Goal: Navigation & Orientation: Find specific page/section

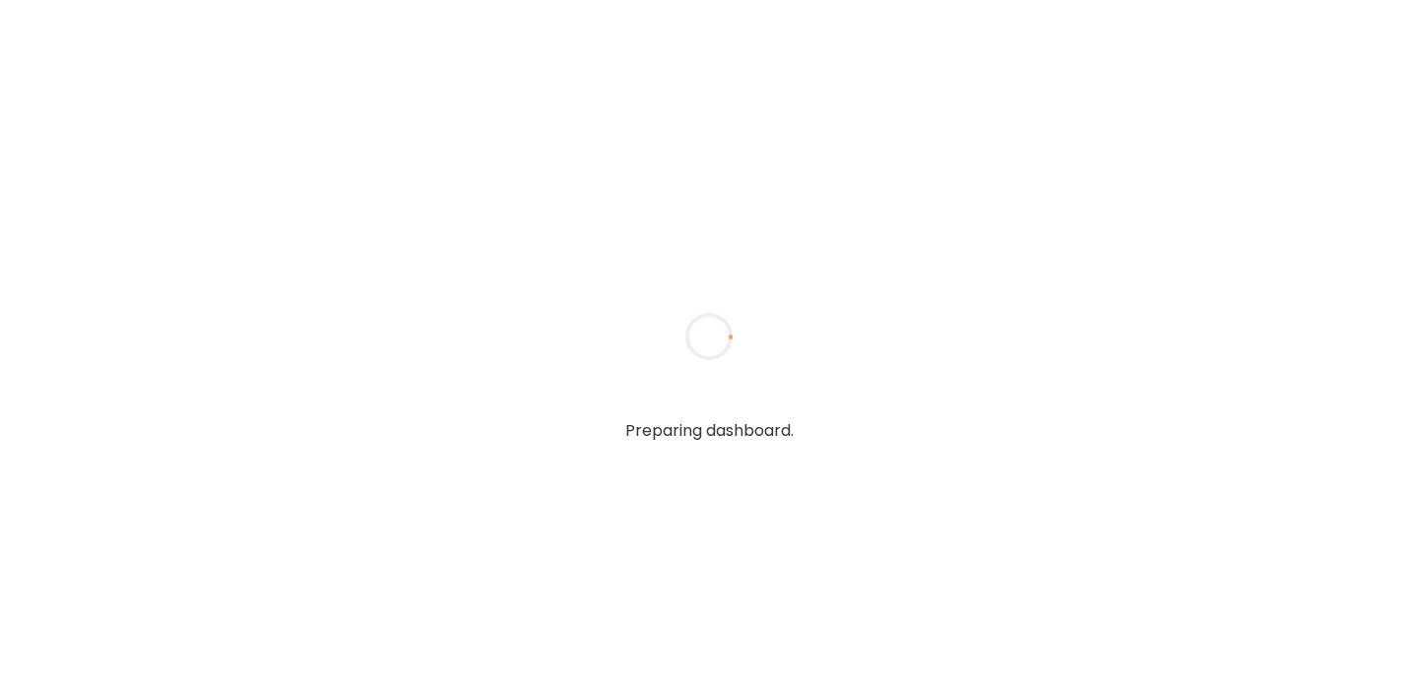
type input "******"
type input "**********"
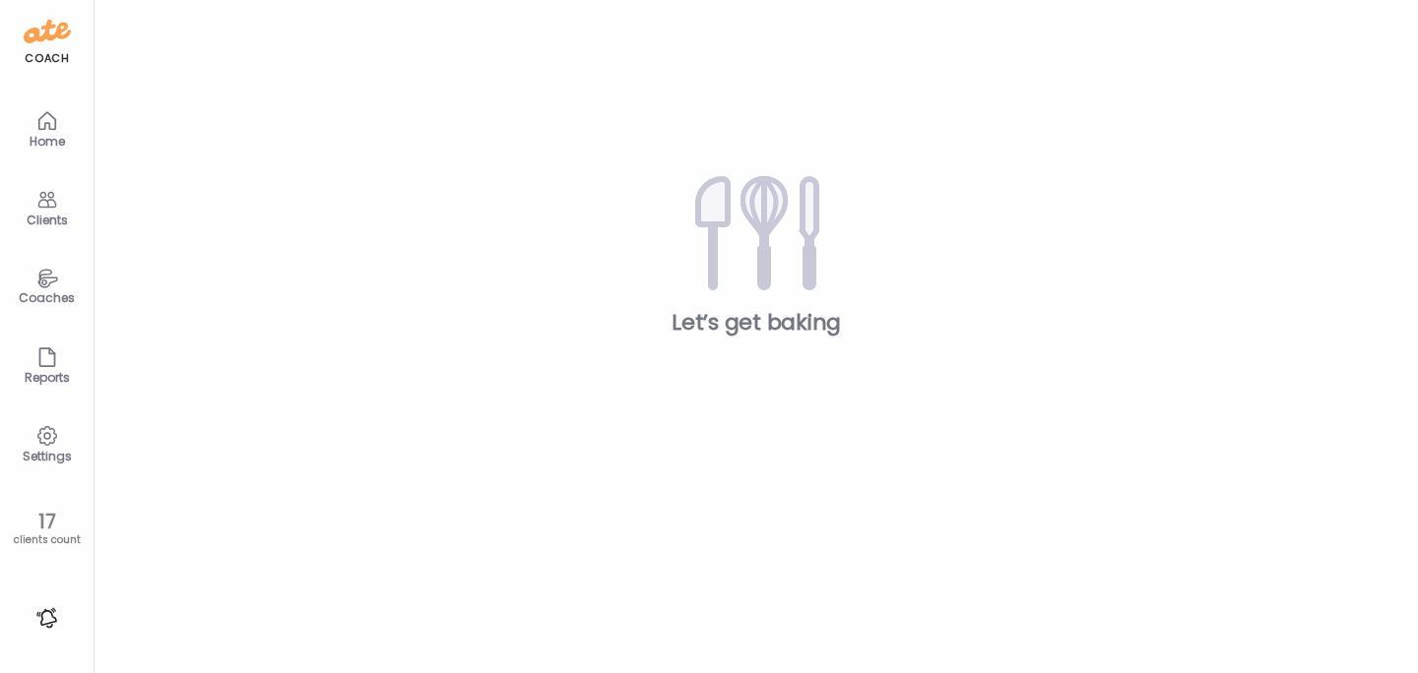
type input "**********"
click at [73, 203] on div "Clients" at bounding box center [47, 206] width 79 height 79
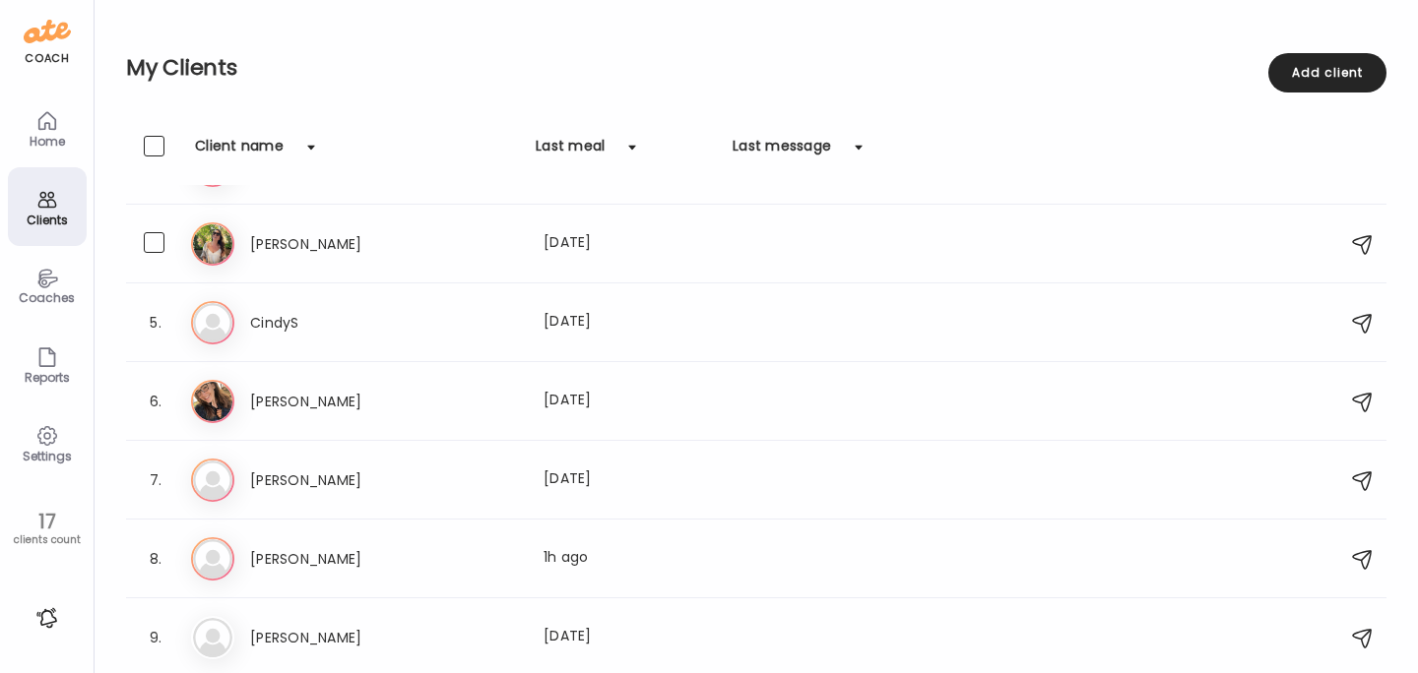
scroll to position [222, 0]
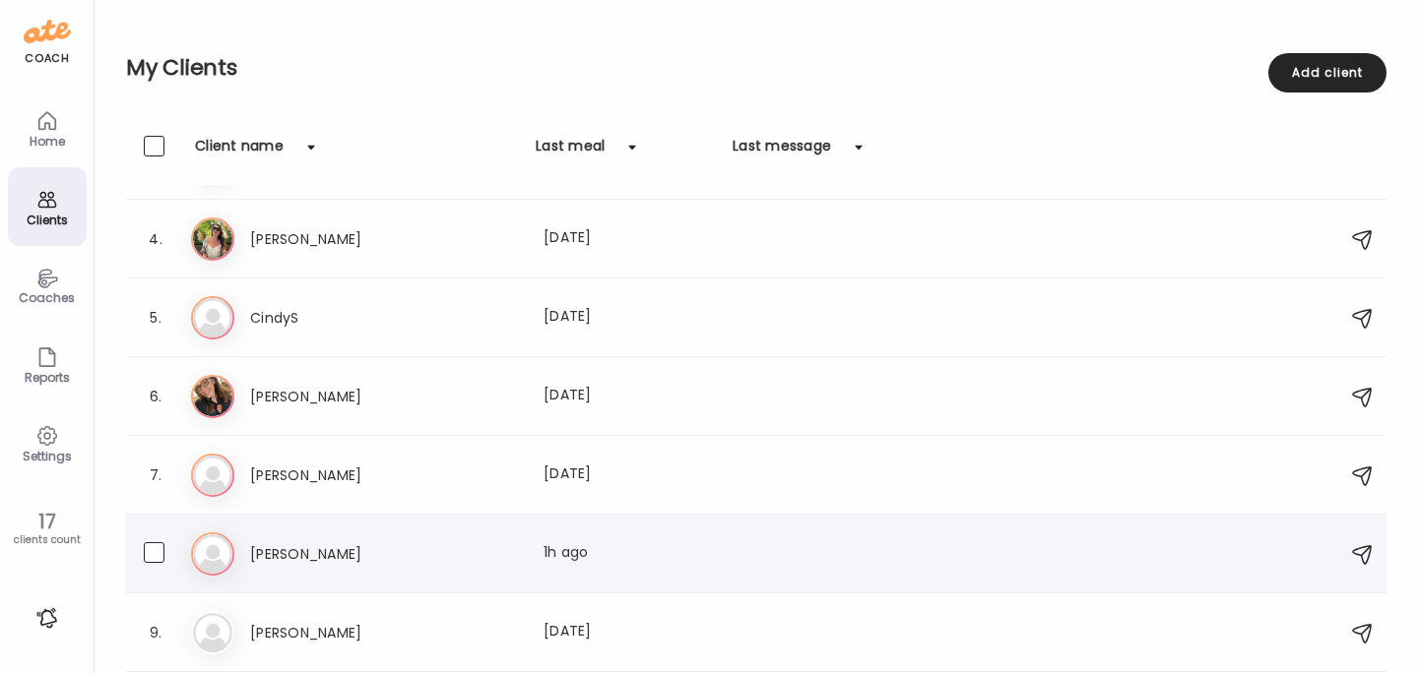
click at [270, 548] on h3 "[PERSON_NAME]" at bounding box center [336, 554] width 173 height 24
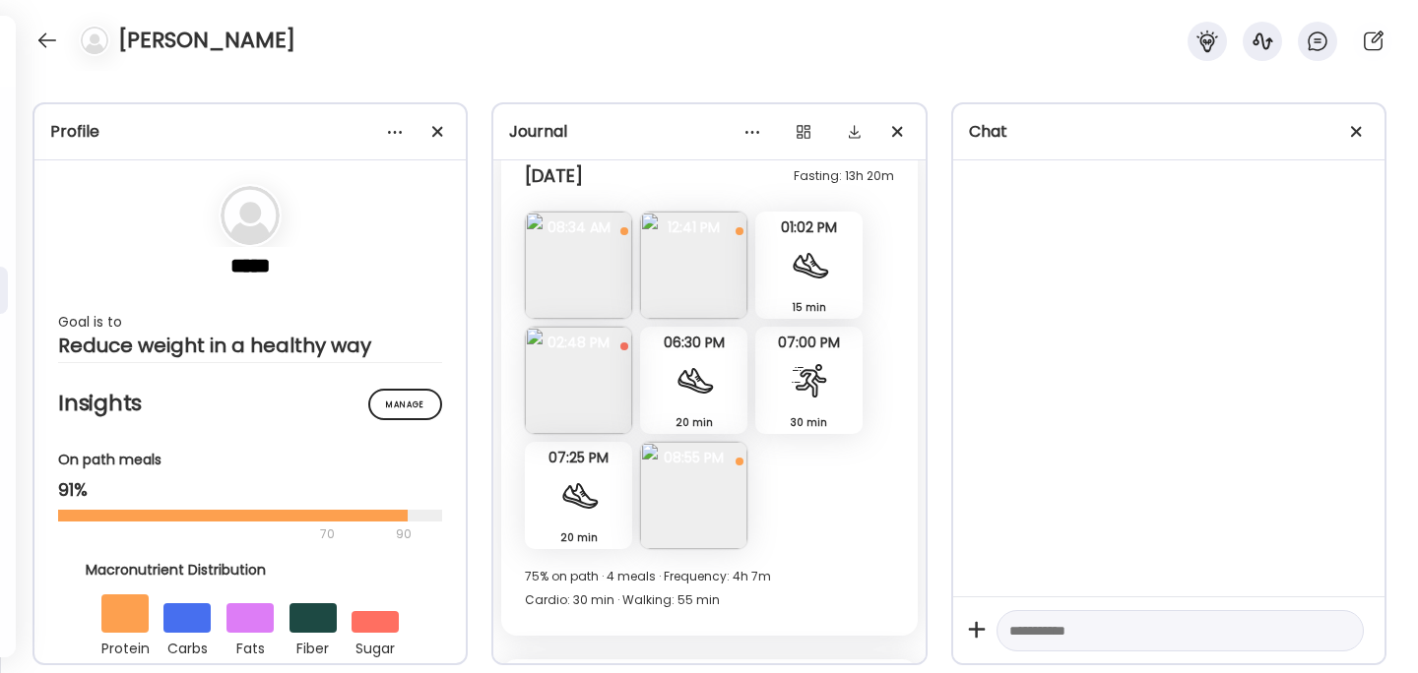
scroll to position [14673, 0]
click at [593, 374] on img at bounding box center [578, 383] width 107 height 107
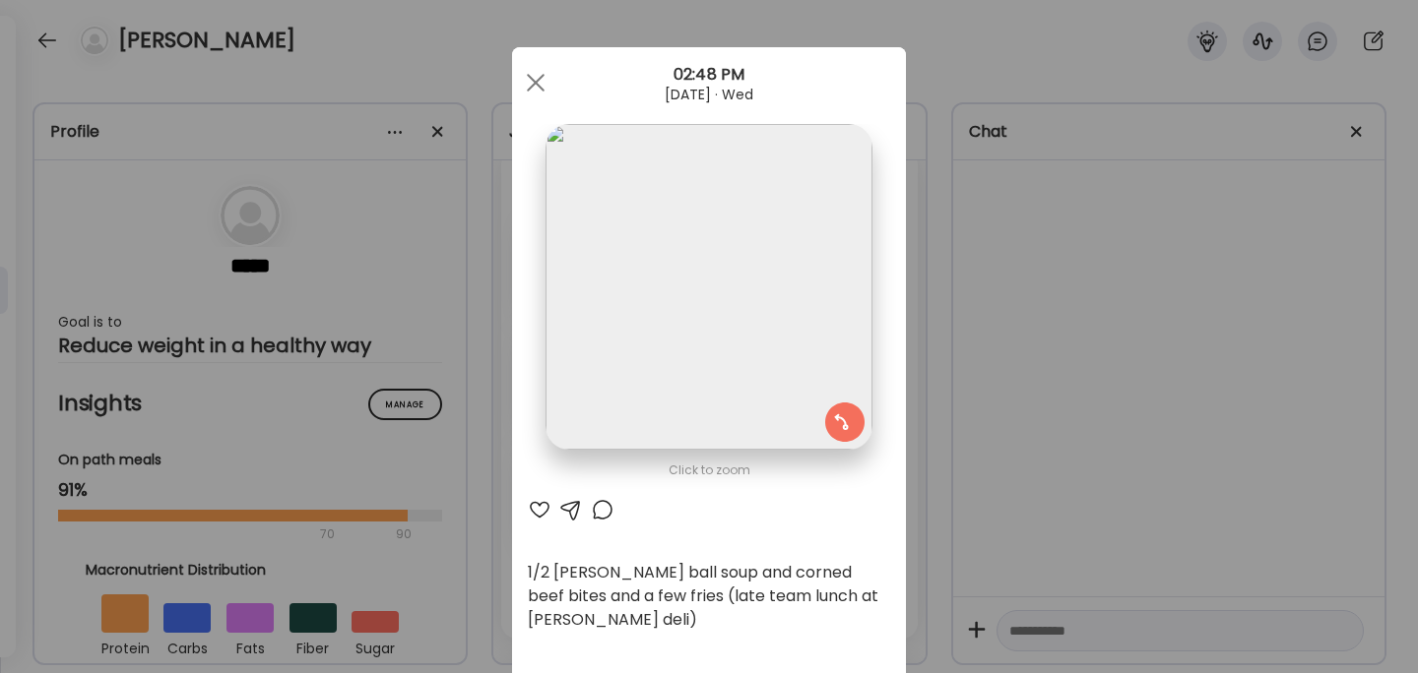
click at [1100, 343] on div "Ate Coach Dashboard Wahoo! It’s official Take a moment to set up your Coach Pro…" at bounding box center [709, 336] width 1418 height 673
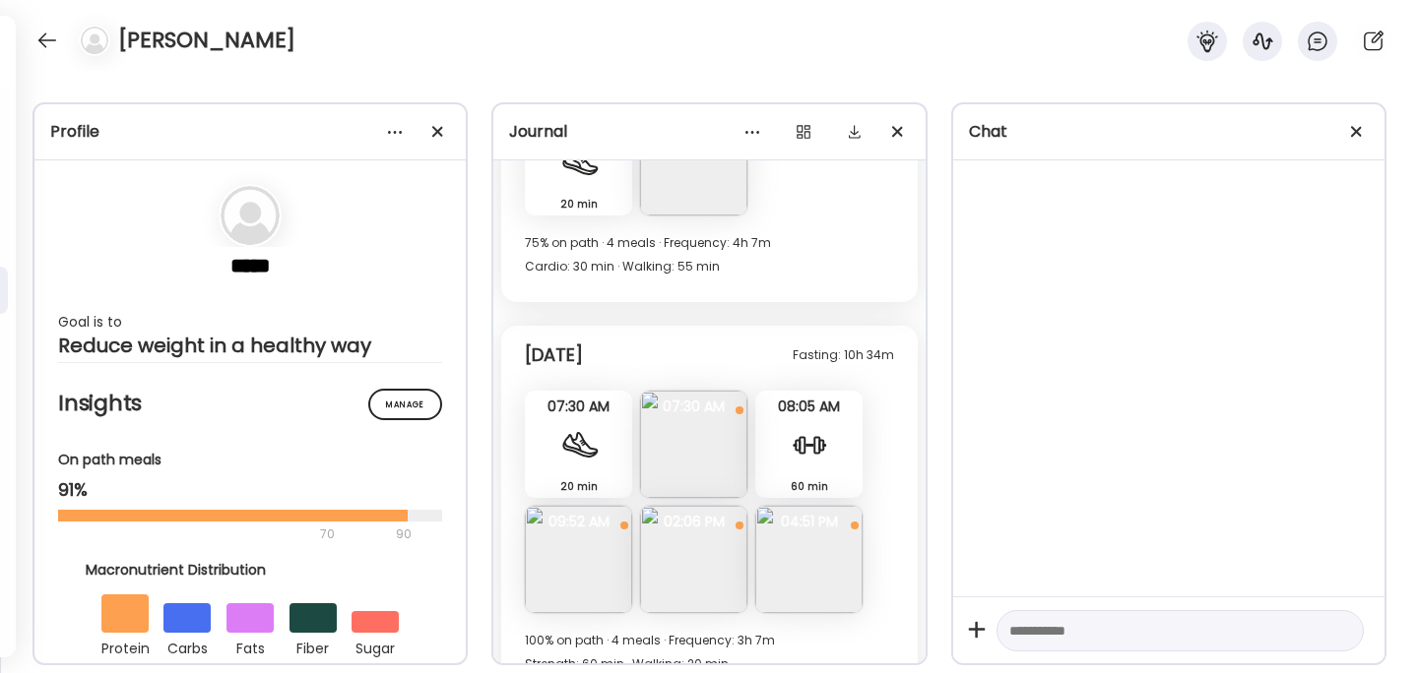
scroll to position [15030, 0]
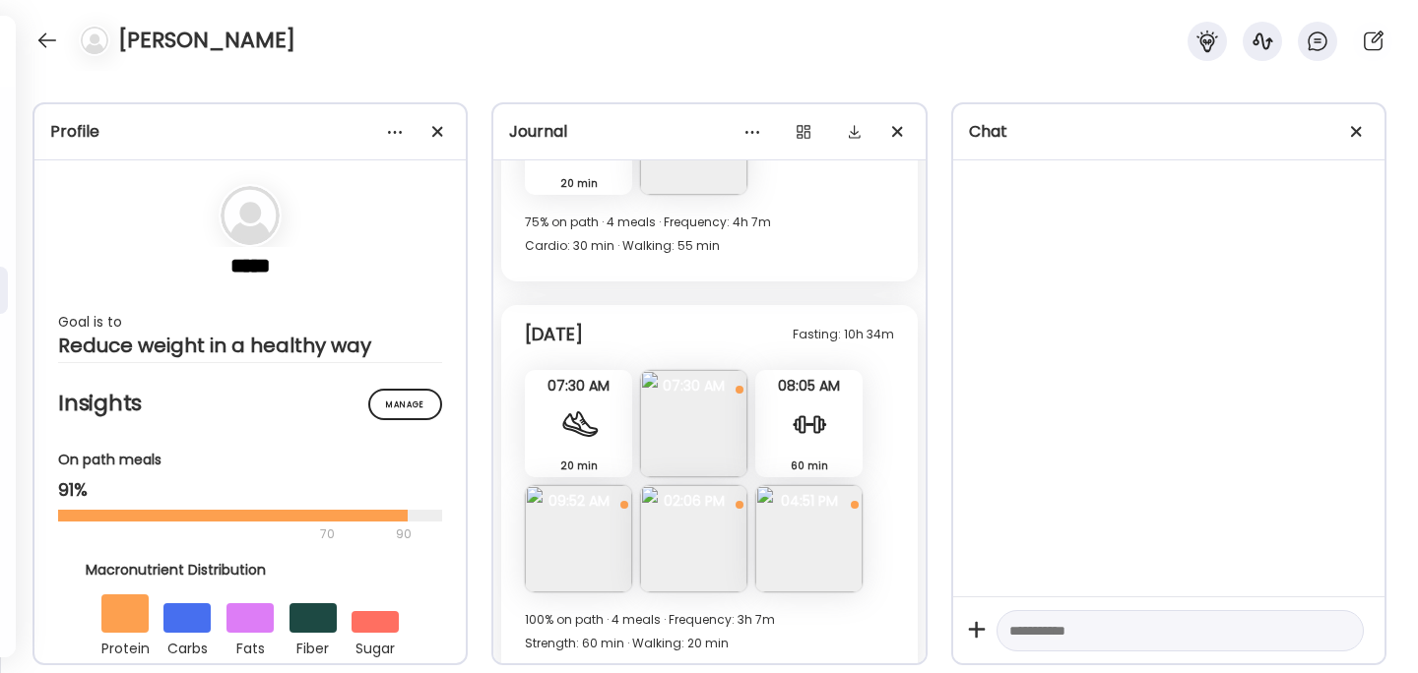
click at [578, 506] on img at bounding box center [578, 538] width 107 height 107
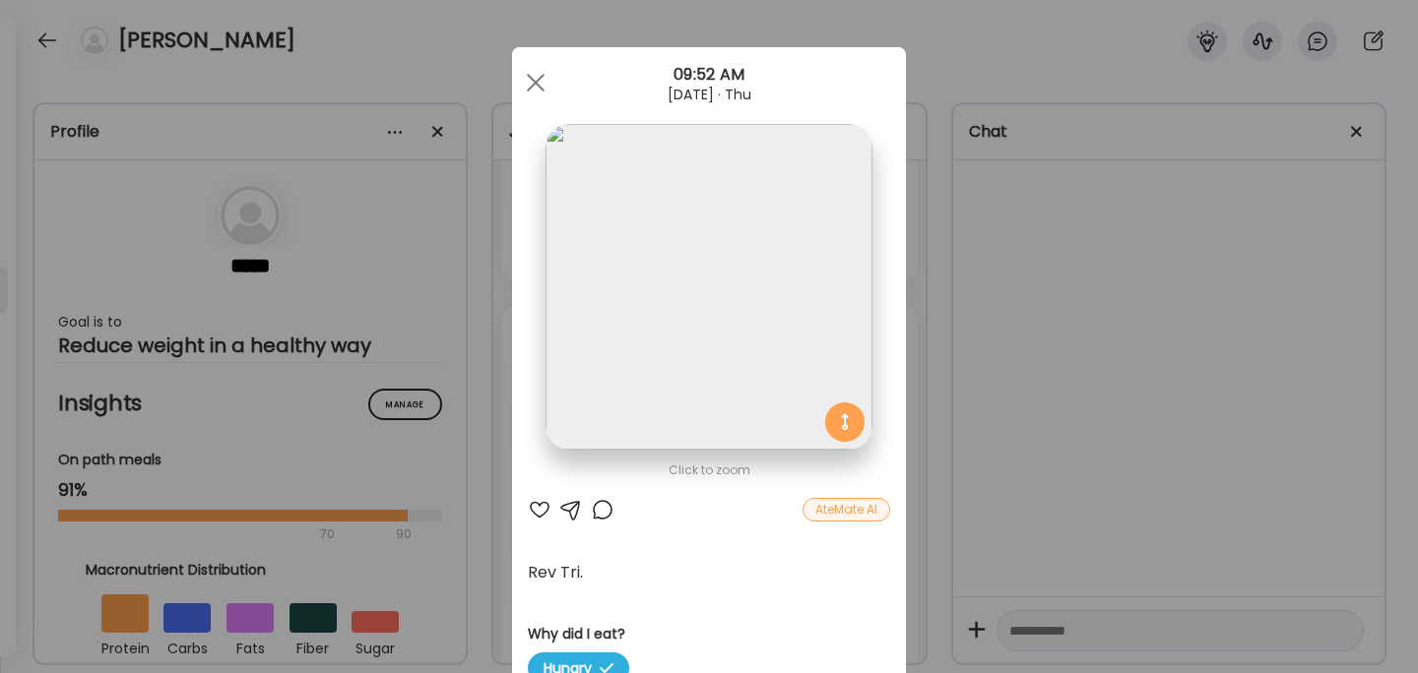
click at [1015, 440] on div "Ate Coach Dashboard Wahoo! It’s official Take a moment to set up your Coach Pro…" at bounding box center [709, 336] width 1418 height 673
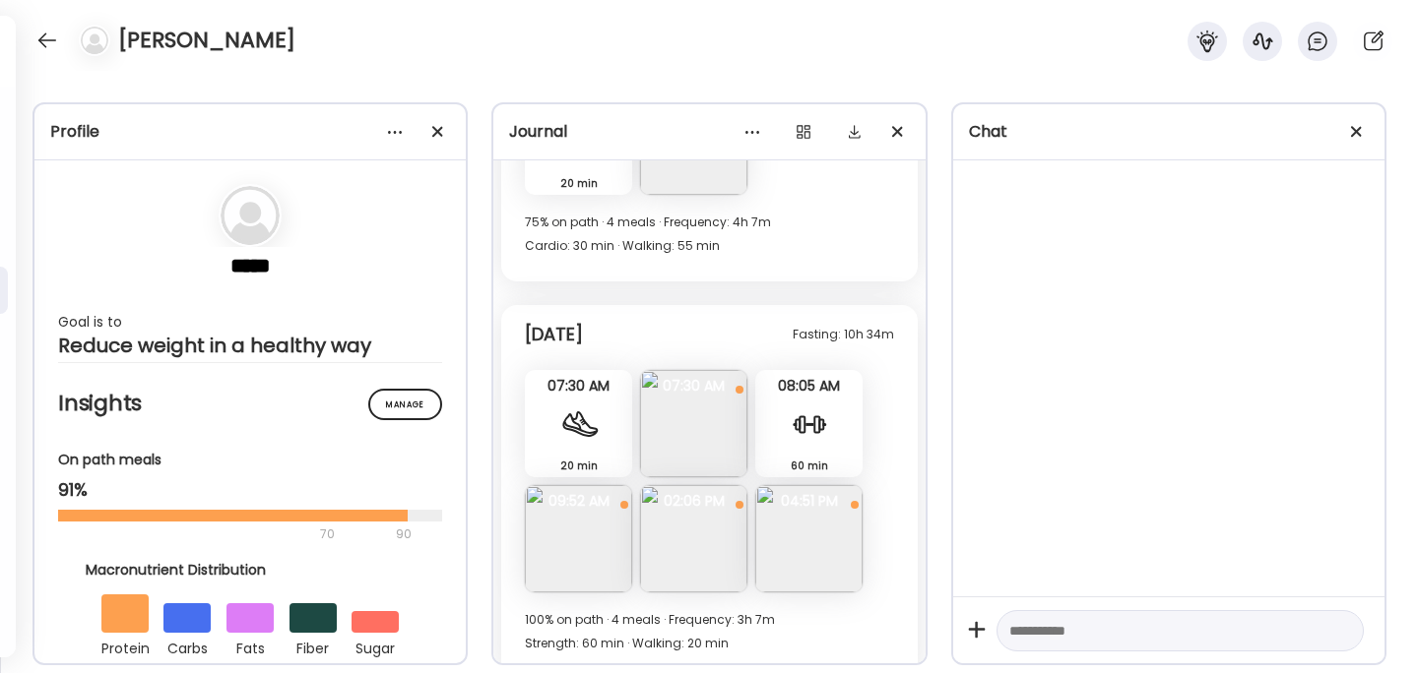
click at [699, 495] on img at bounding box center [693, 538] width 107 height 107
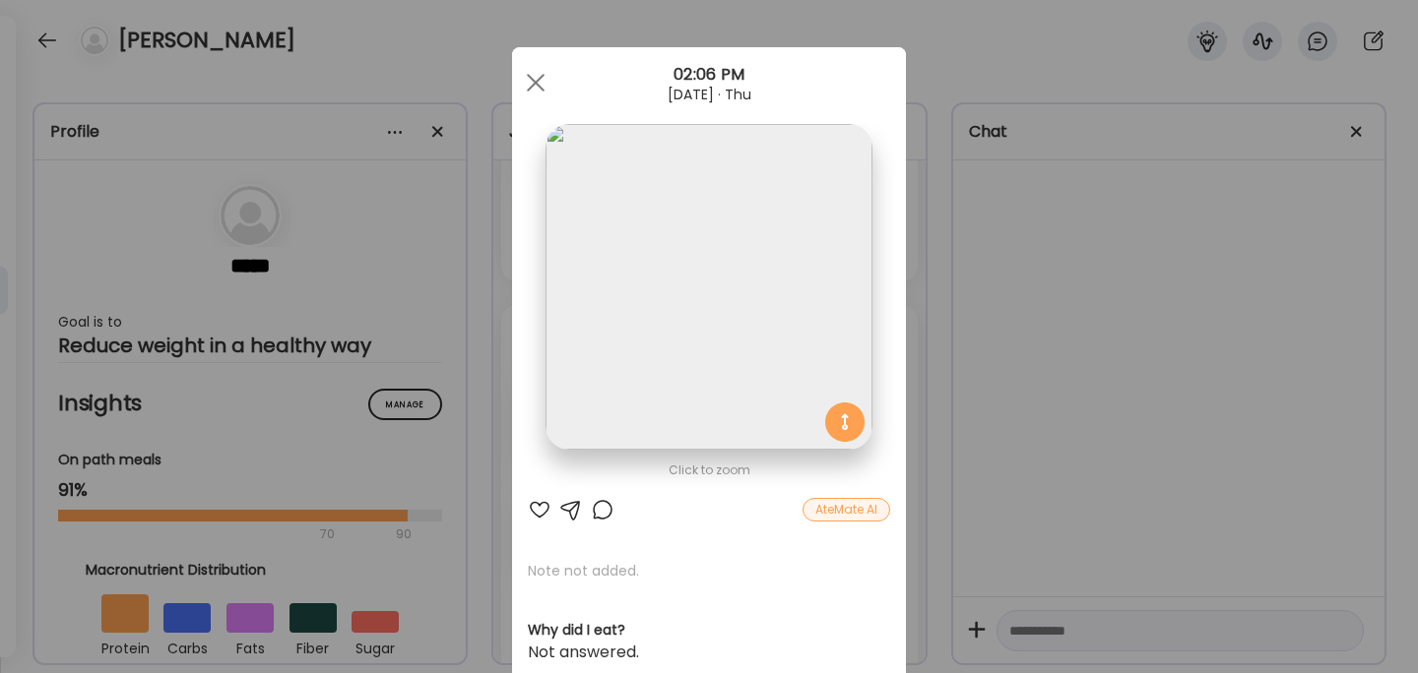
click at [1043, 362] on div "Ate Coach Dashboard Wahoo! It’s official Take a moment to set up your Coach Pro…" at bounding box center [709, 336] width 1418 height 673
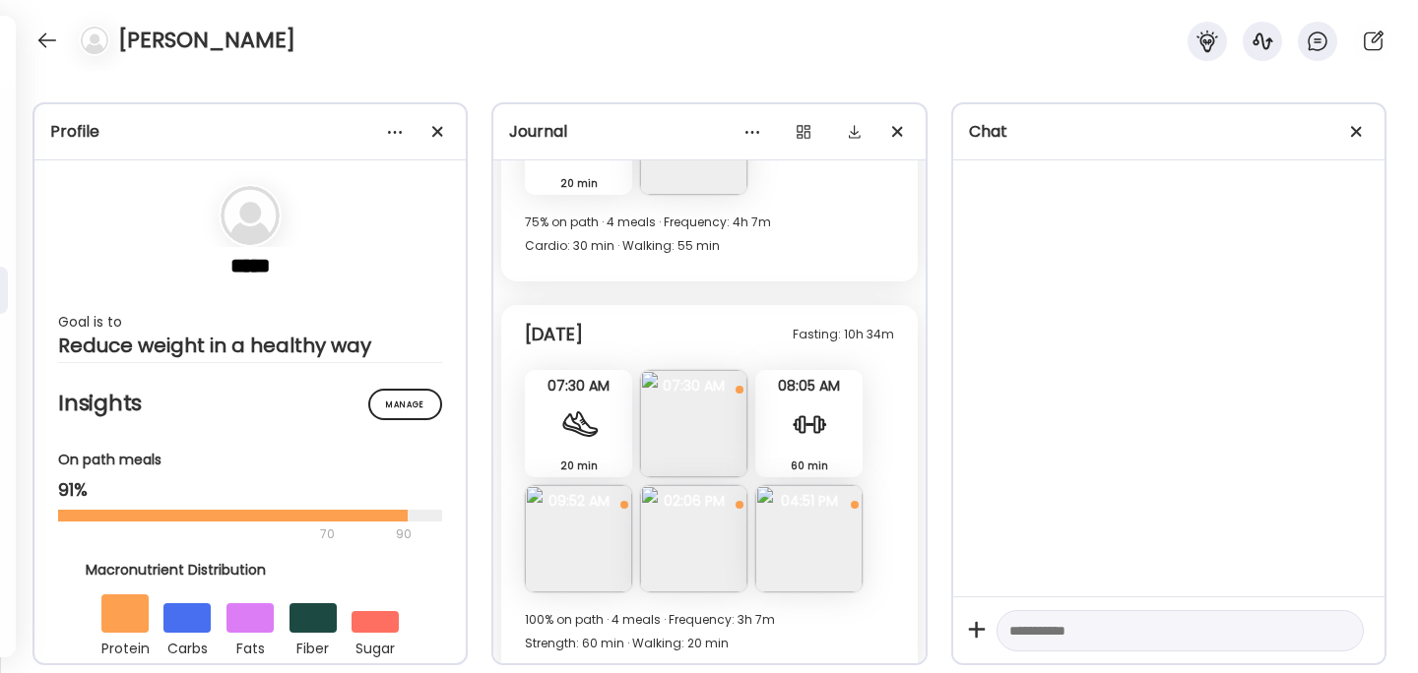
click at [801, 528] on img at bounding box center [808, 538] width 107 height 107
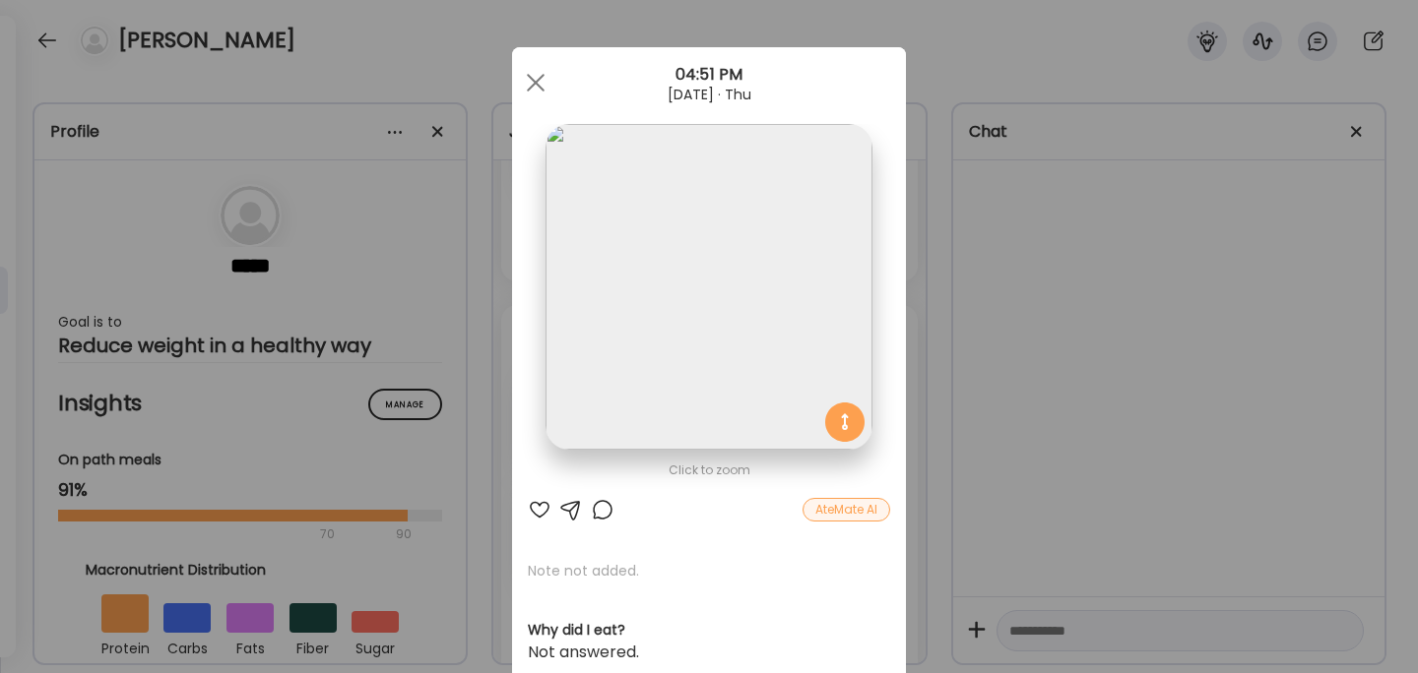
click at [1087, 424] on div "Ate Coach Dashboard Wahoo! It’s official Take a moment to set up your Coach Pro…" at bounding box center [709, 336] width 1418 height 673
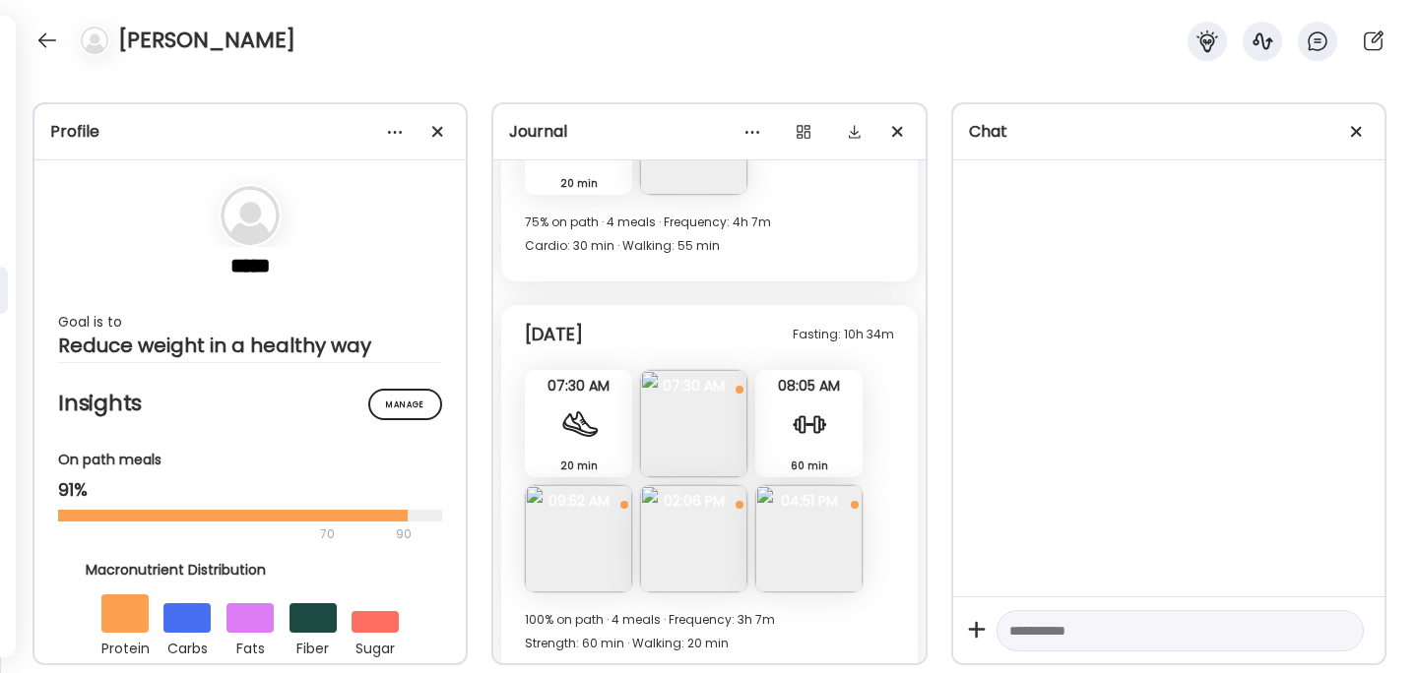
click at [569, 513] on img at bounding box center [578, 538] width 107 height 107
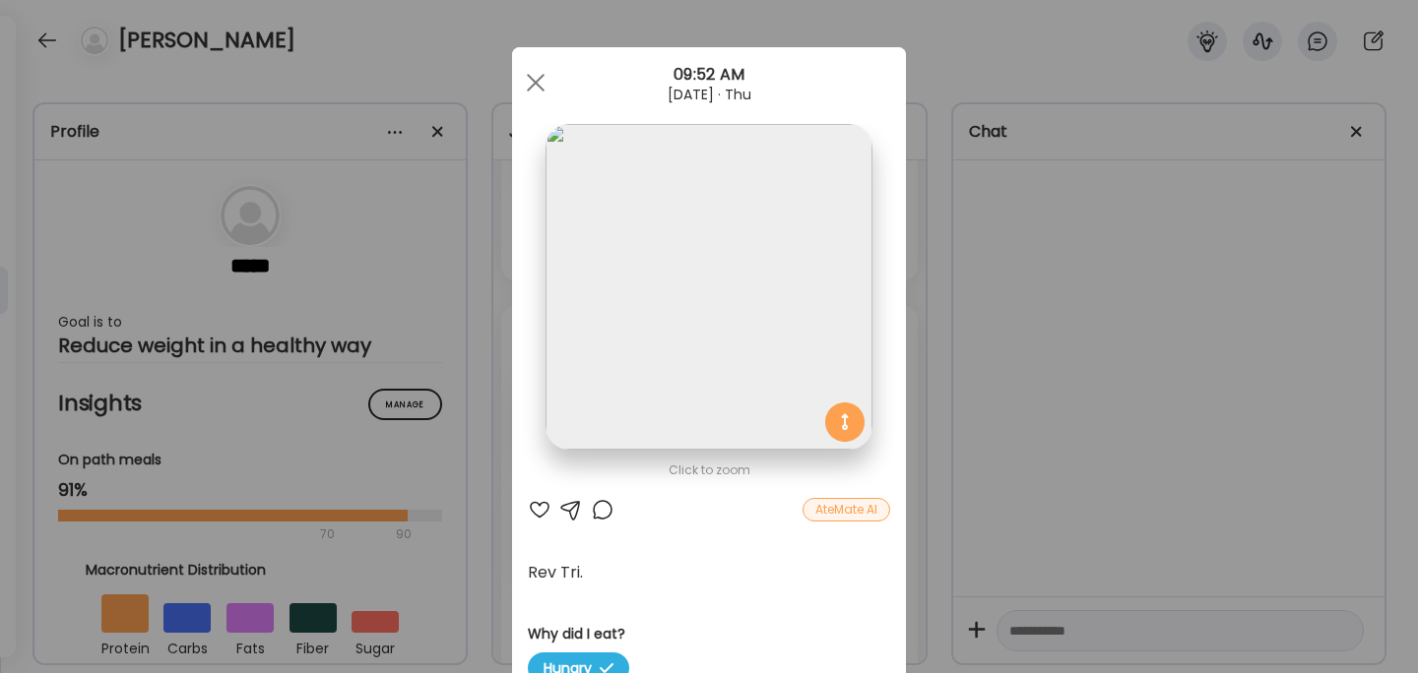
click at [1132, 422] on div "Ate Coach Dashboard Wahoo! It’s official Take a moment to set up your Coach Pro…" at bounding box center [709, 336] width 1418 height 673
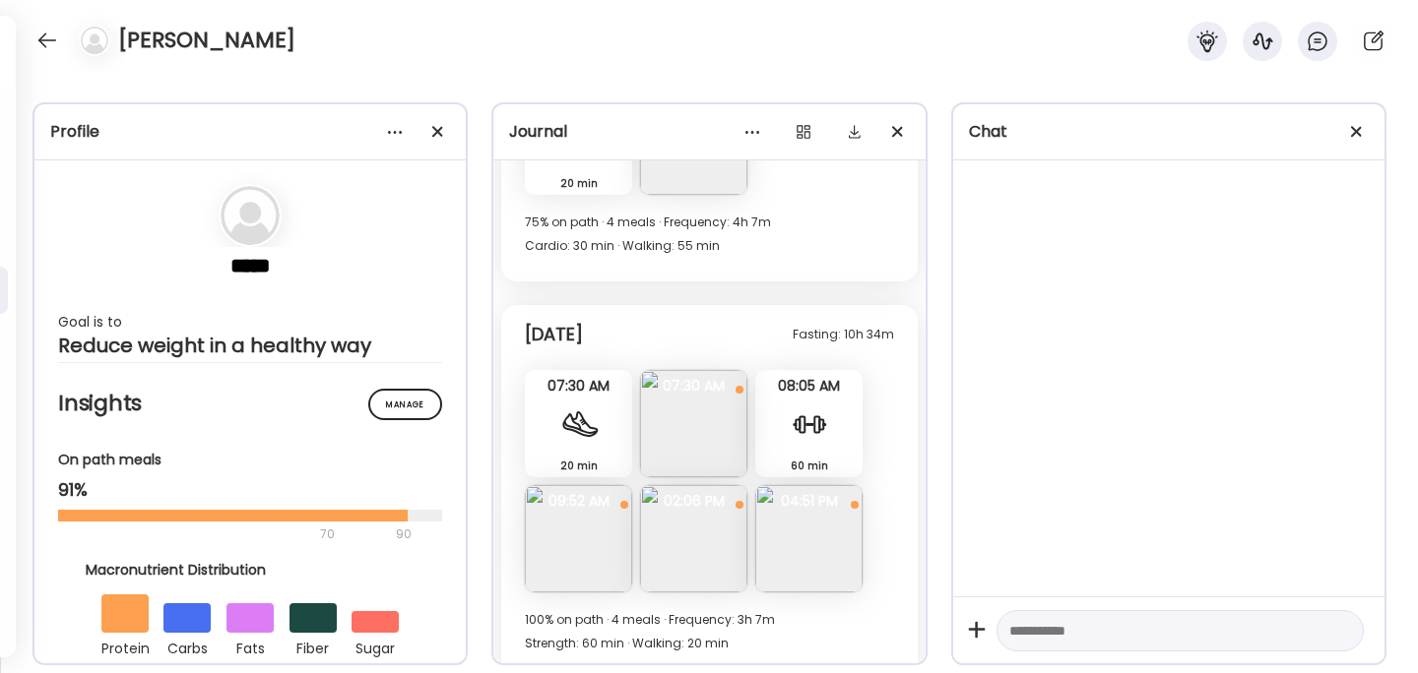
click at [677, 527] on img at bounding box center [693, 538] width 107 height 107
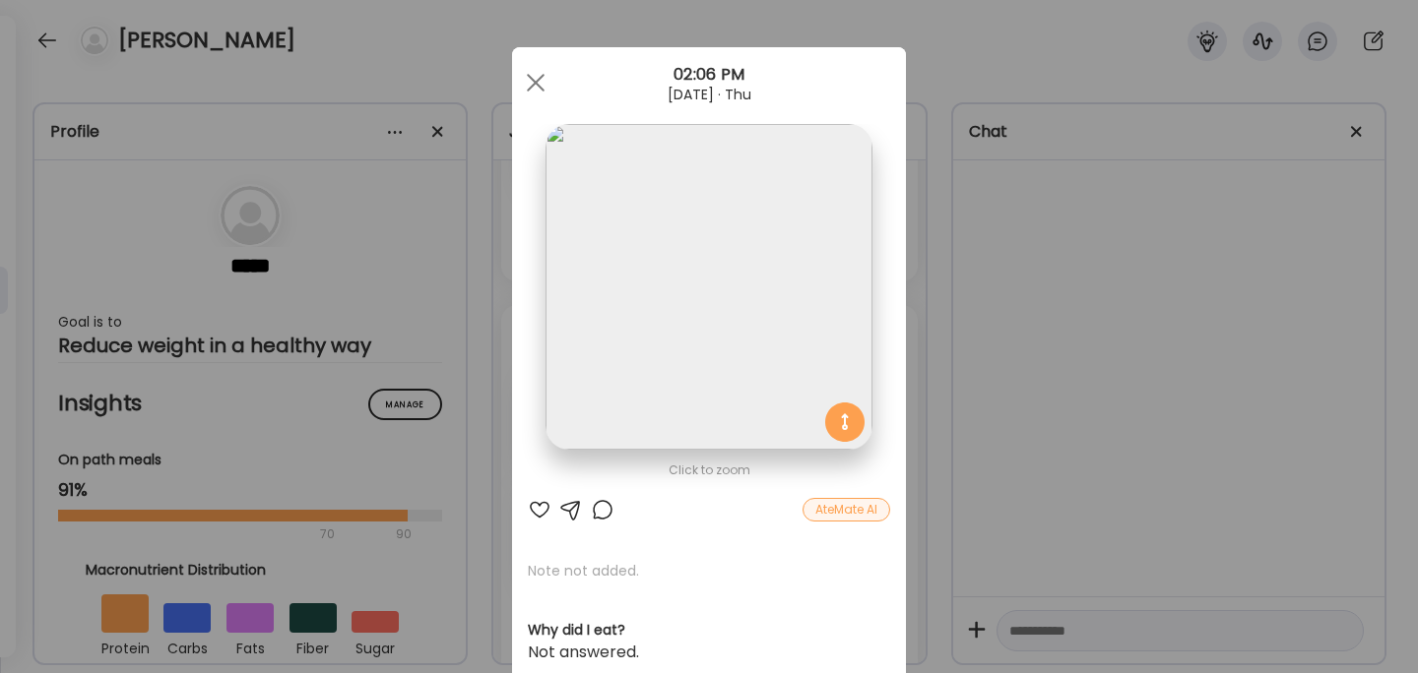
click at [1118, 425] on div "Ate Coach Dashboard Wahoo! It’s official Take a moment to set up your Coach Pro…" at bounding box center [709, 336] width 1418 height 673
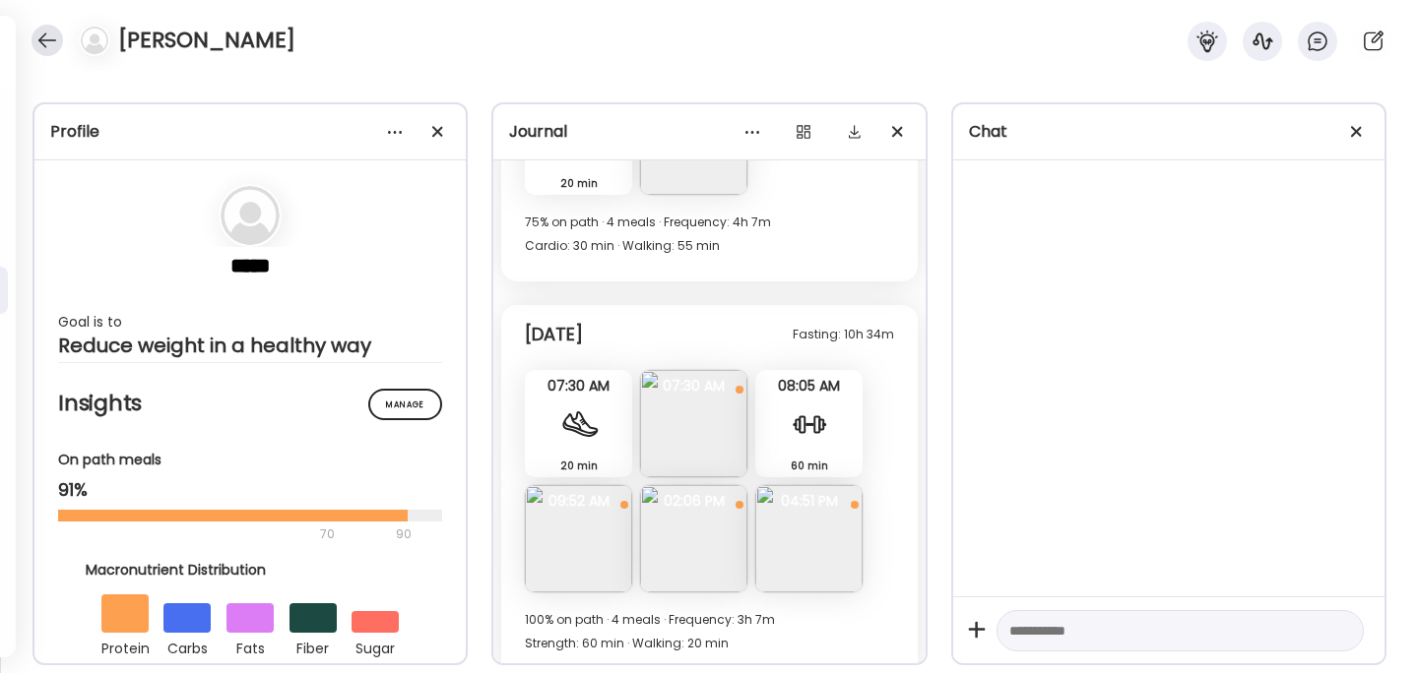
click at [42, 30] on div at bounding box center [48, 41] width 32 height 32
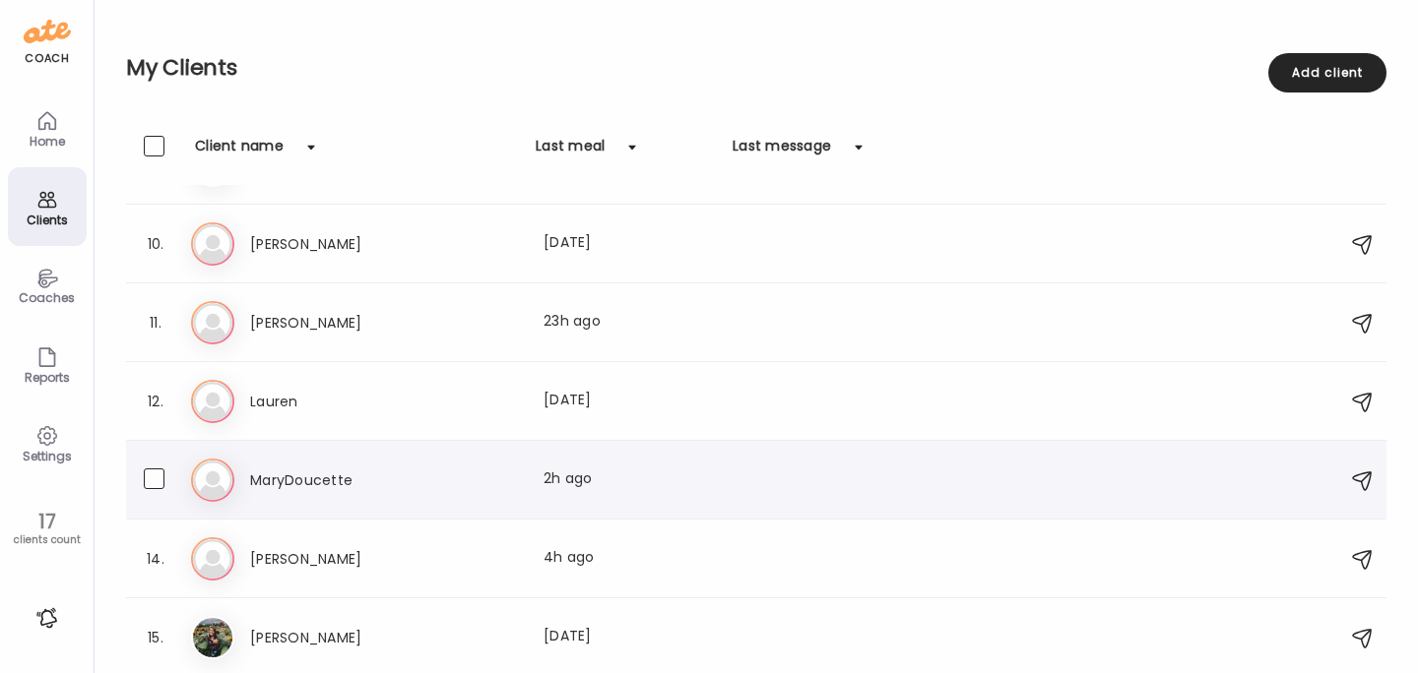
click at [288, 481] on h3 "MaryDoucette" at bounding box center [336, 481] width 173 height 24
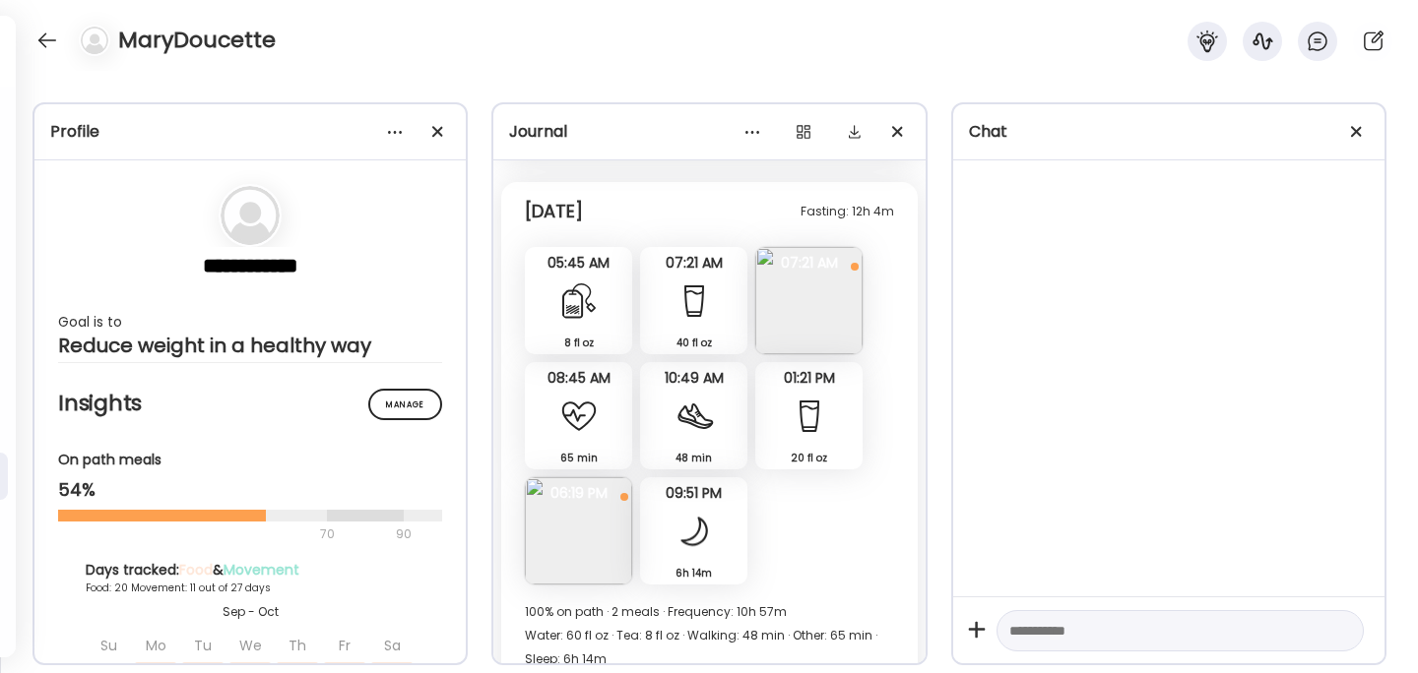
scroll to position [10127, 0]
